Goal: Transaction & Acquisition: Purchase product/service

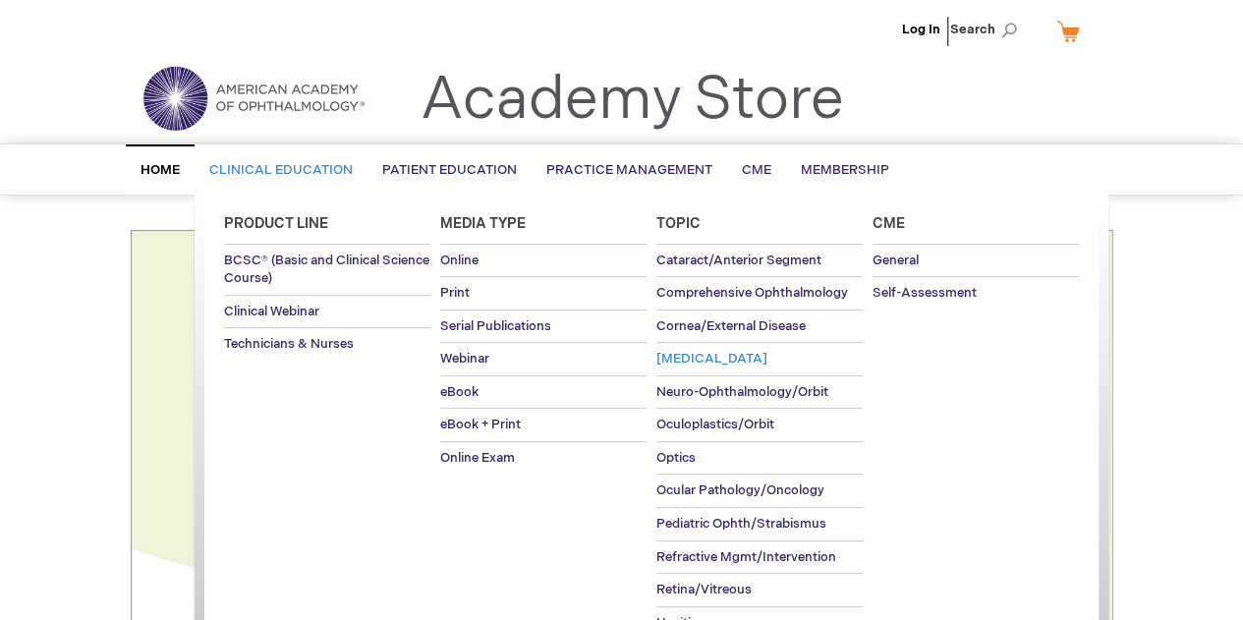
click at [709, 361] on span "[MEDICAL_DATA]" at bounding box center [711, 359] width 111 height 16
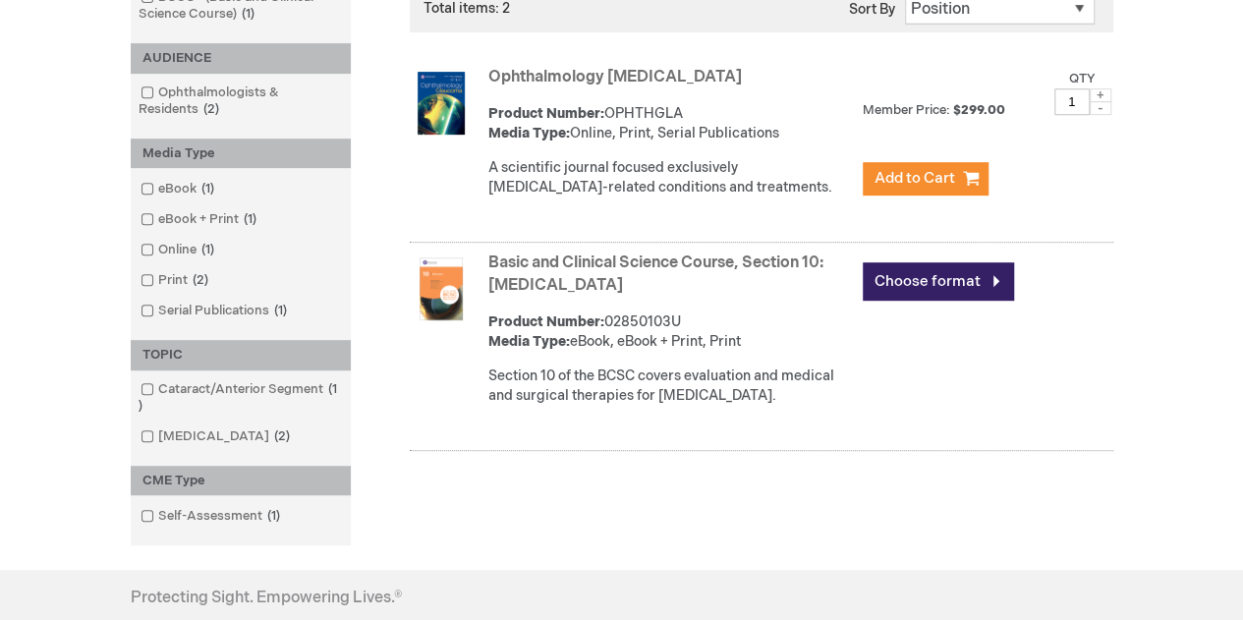
scroll to position [393, 0]
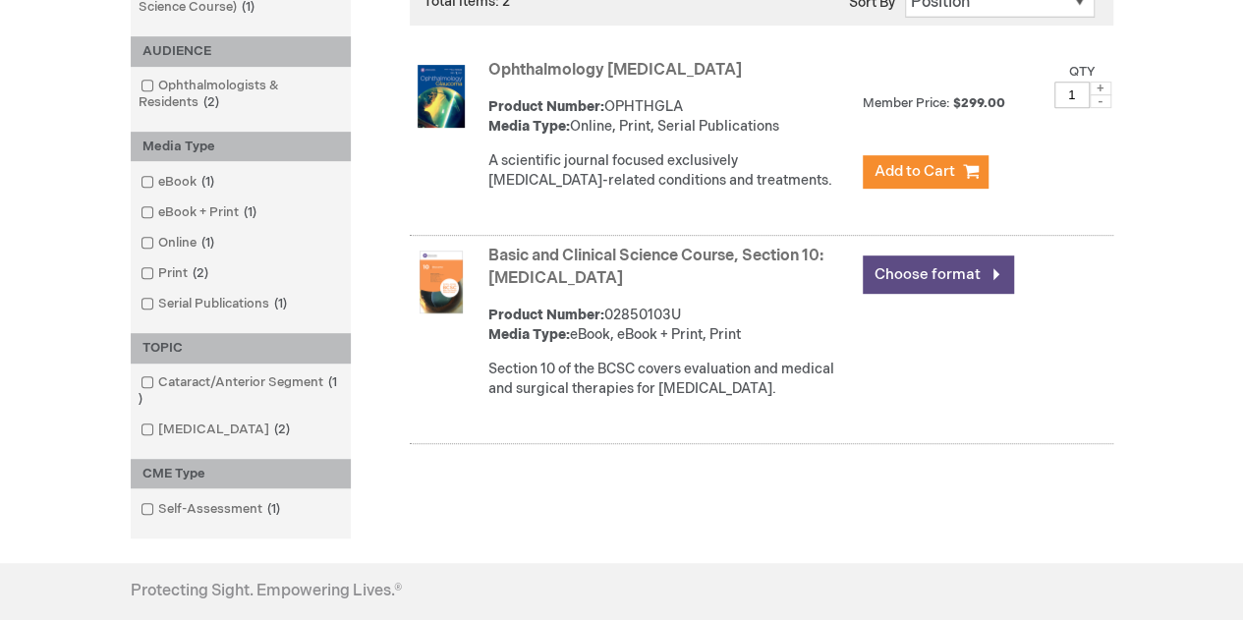
click at [917, 268] on link "Choose format" at bounding box center [938, 274] width 151 height 38
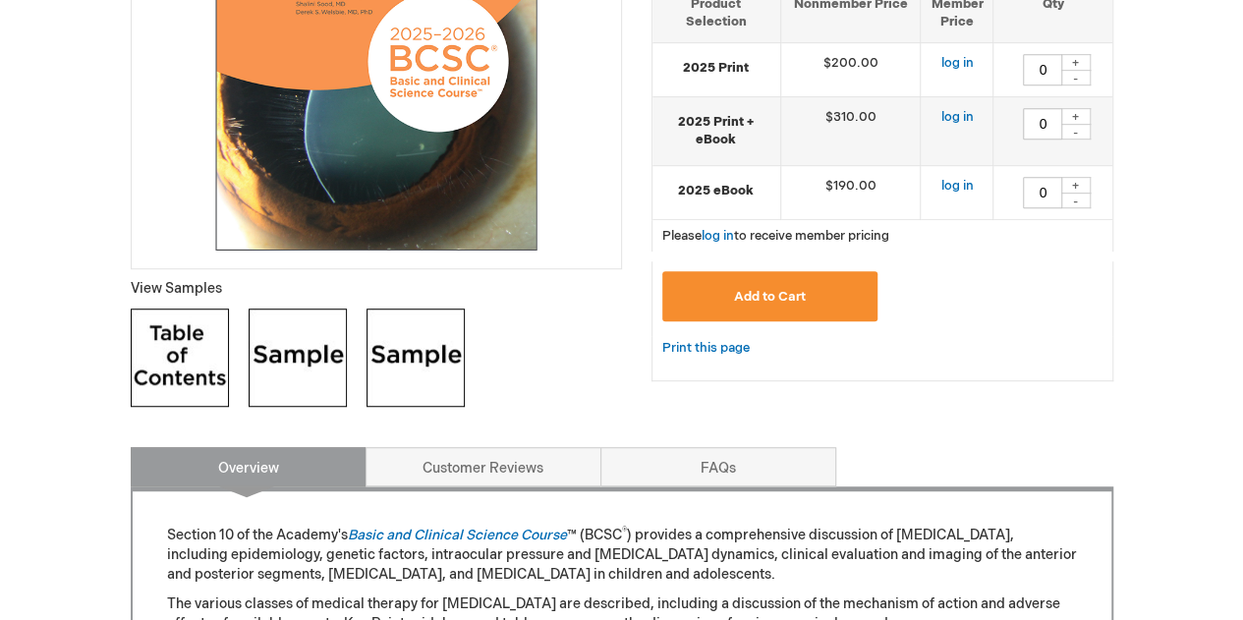
scroll to position [491, 0]
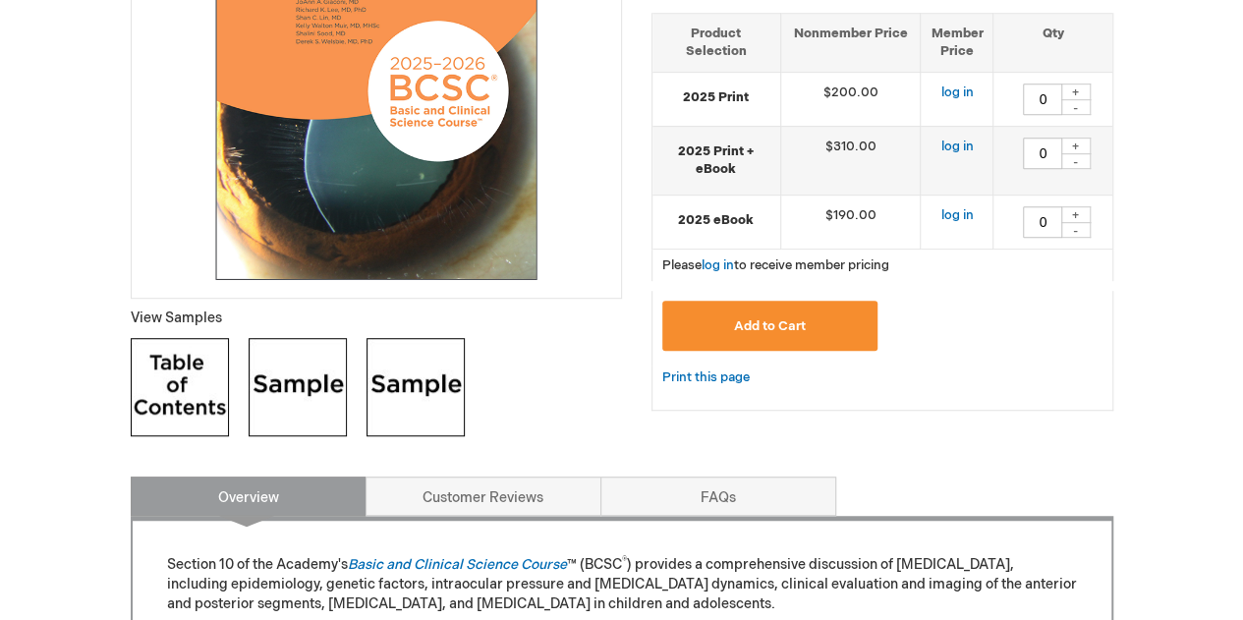
click at [336, 400] on img at bounding box center [298, 387] width 98 height 98
